Goal: Check status: Check status

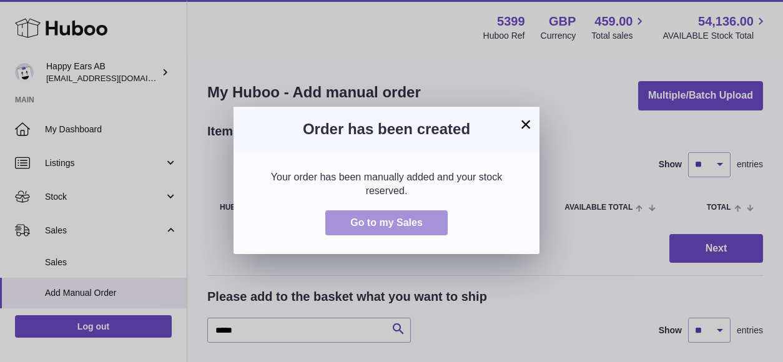
click at [414, 220] on span "Go to my Sales" at bounding box center [386, 222] width 72 height 11
click at [386, 229] on button "Go to my Sales" at bounding box center [386, 223] width 122 height 26
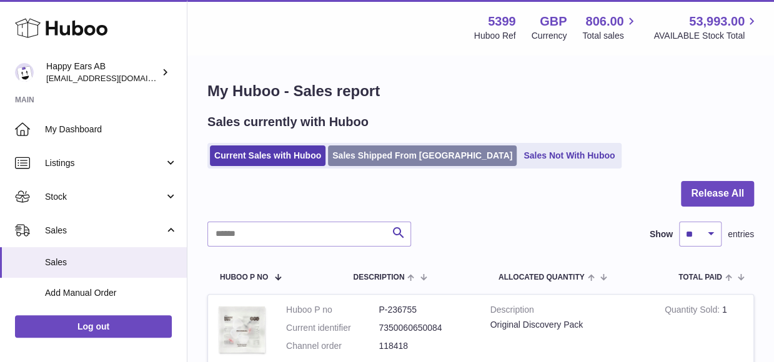
drag, startPoint x: 397, startPoint y: 143, endPoint x: 394, endPoint y: 164, distance: 20.8
click at [397, 143] on ul "Current Sales with Huboo Sales Shipped From Huboo Sales Not With Huboo" at bounding box center [414, 156] width 414 height 26
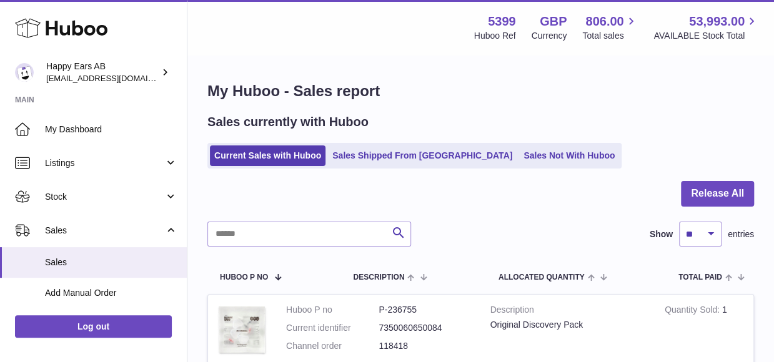
click at [393, 167] on ul "Current Sales with Huboo Sales Shipped From Huboo Sales Not With Huboo" at bounding box center [414, 156] width 414 height 26
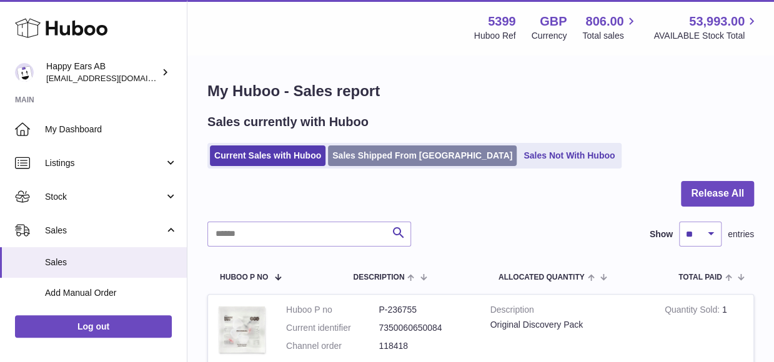
click at [395, 159] on link "Sales Shipped From [GEOGRAPHIC_DATA]" at bounding box center [422, 155] width 189 height 21
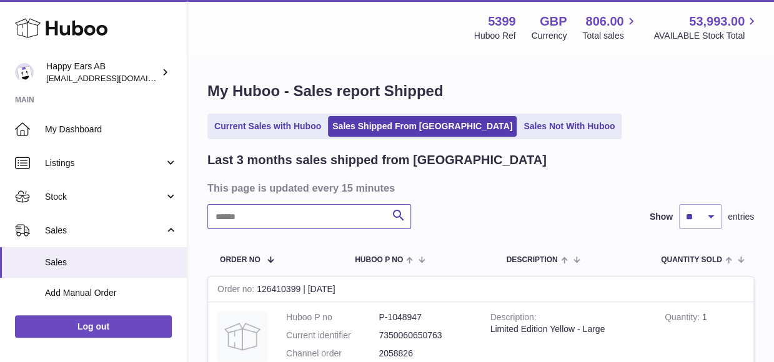
click at [344, 214] on input "text" at bounding box center [309, 216] width 204 height 25
paste input "*******"
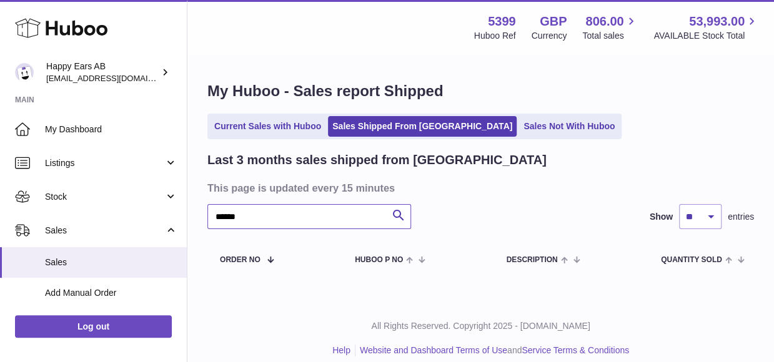
type input "******"
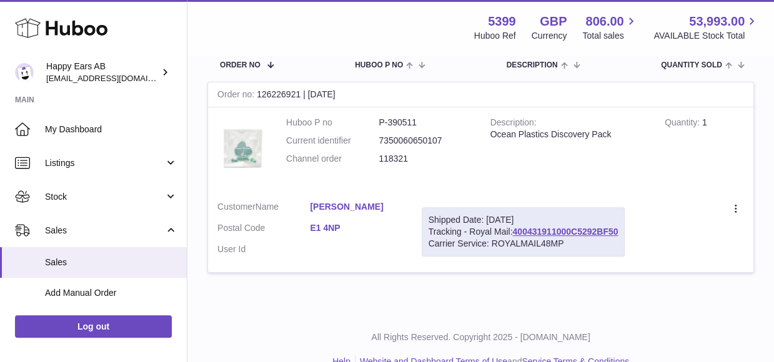
scroll to position [218, 0]
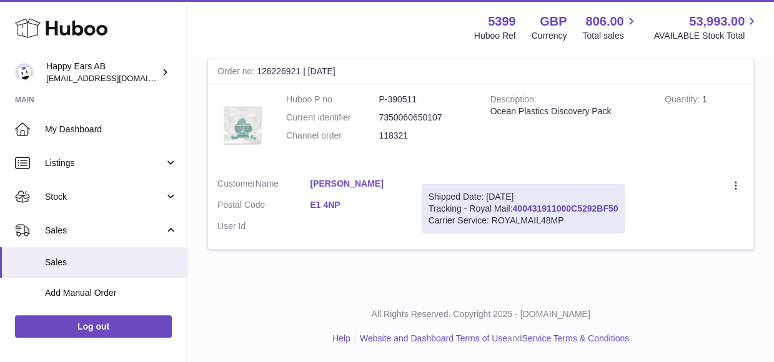
click at [530, 208] on link "400431911000C5292BF50" at bounding box center [565, 209] width 106 height 10
